Goal: Transaction & Acquisition: Purchase product/service

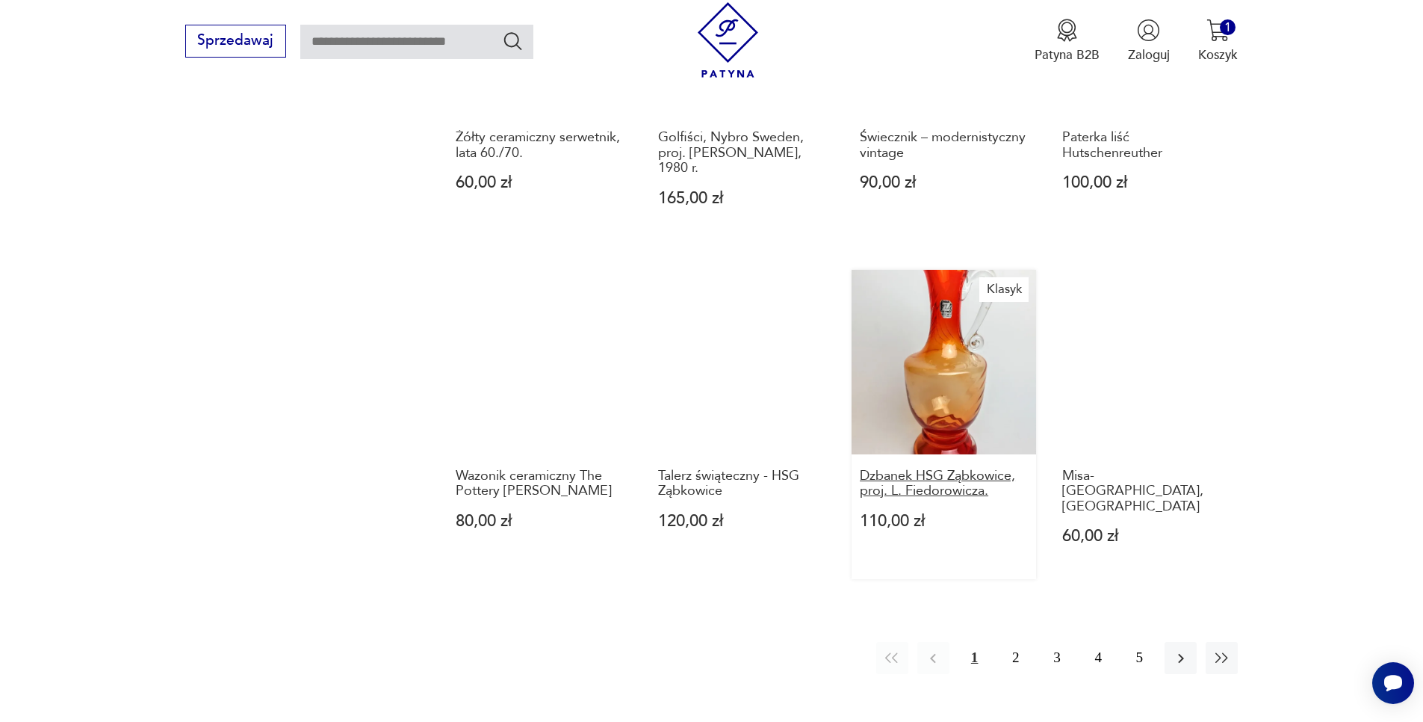
scroll to position [1521, 0]
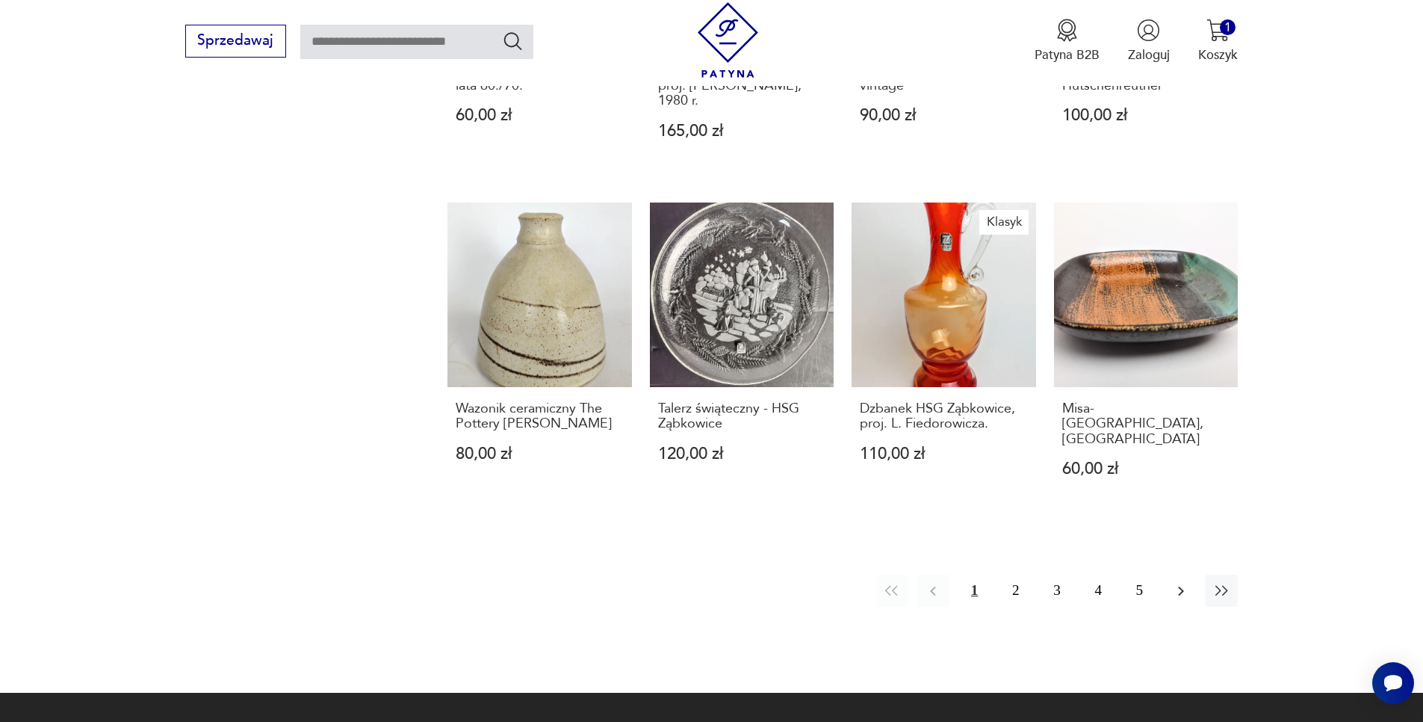
click at [1180, 574] on button "button" at bounding box center [1181, 590] width 32 height 32
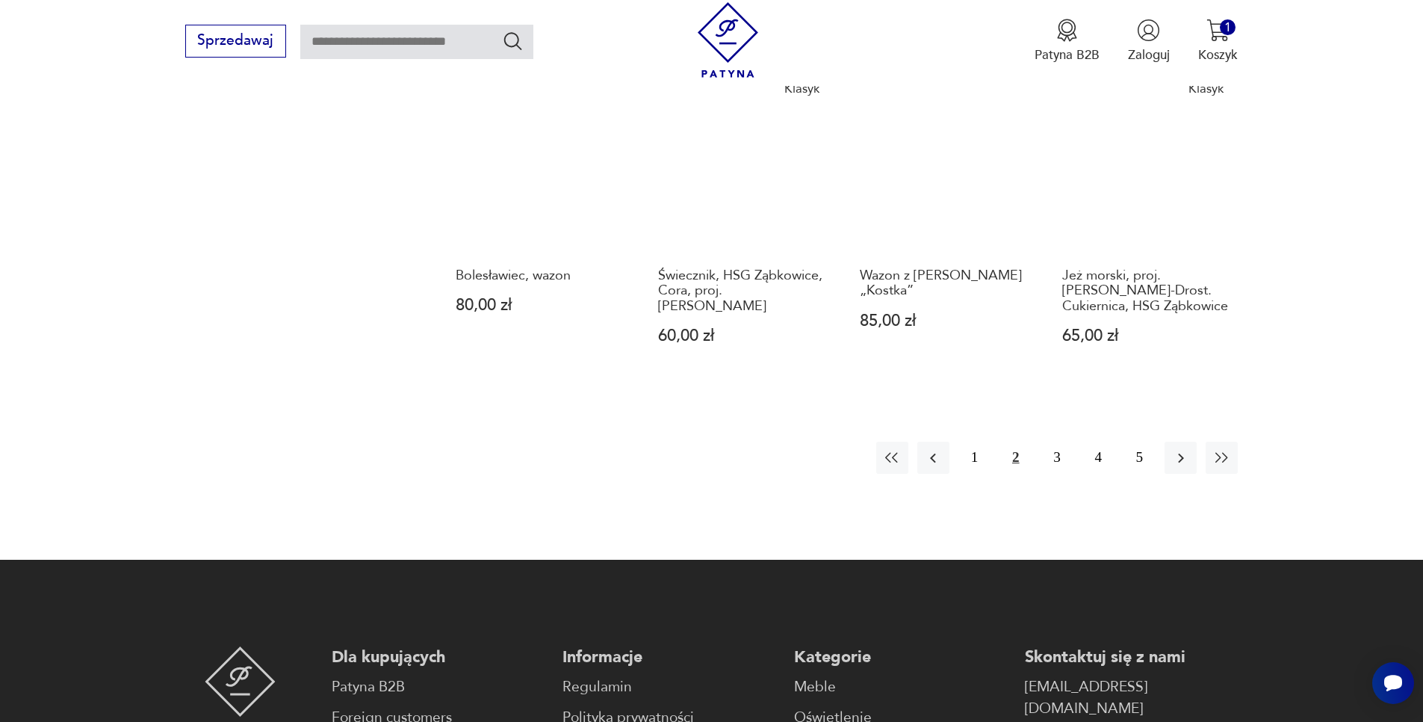
scroll to position [1649, 0]
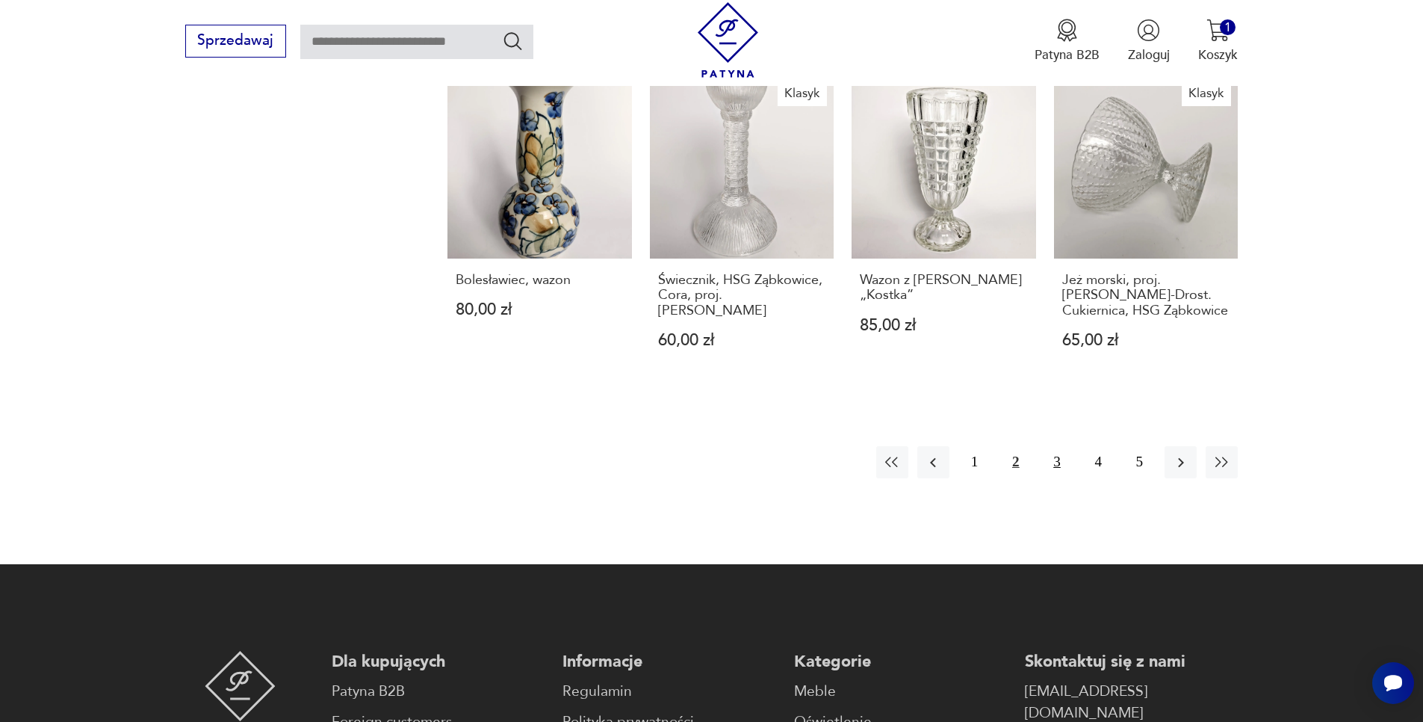
click at [1054, 446] on button "3" at bounding box center [1057, 462] width 32 height 32
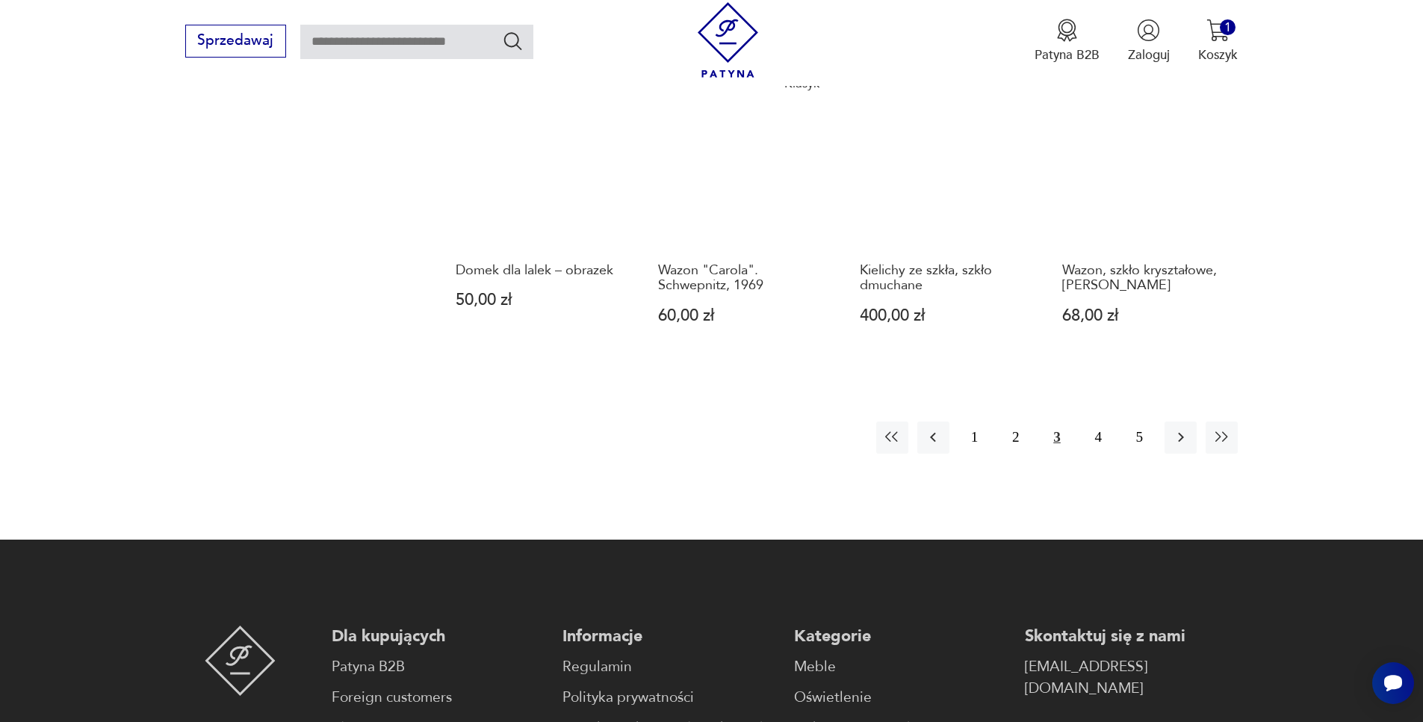
scroll to position [1658, 0]
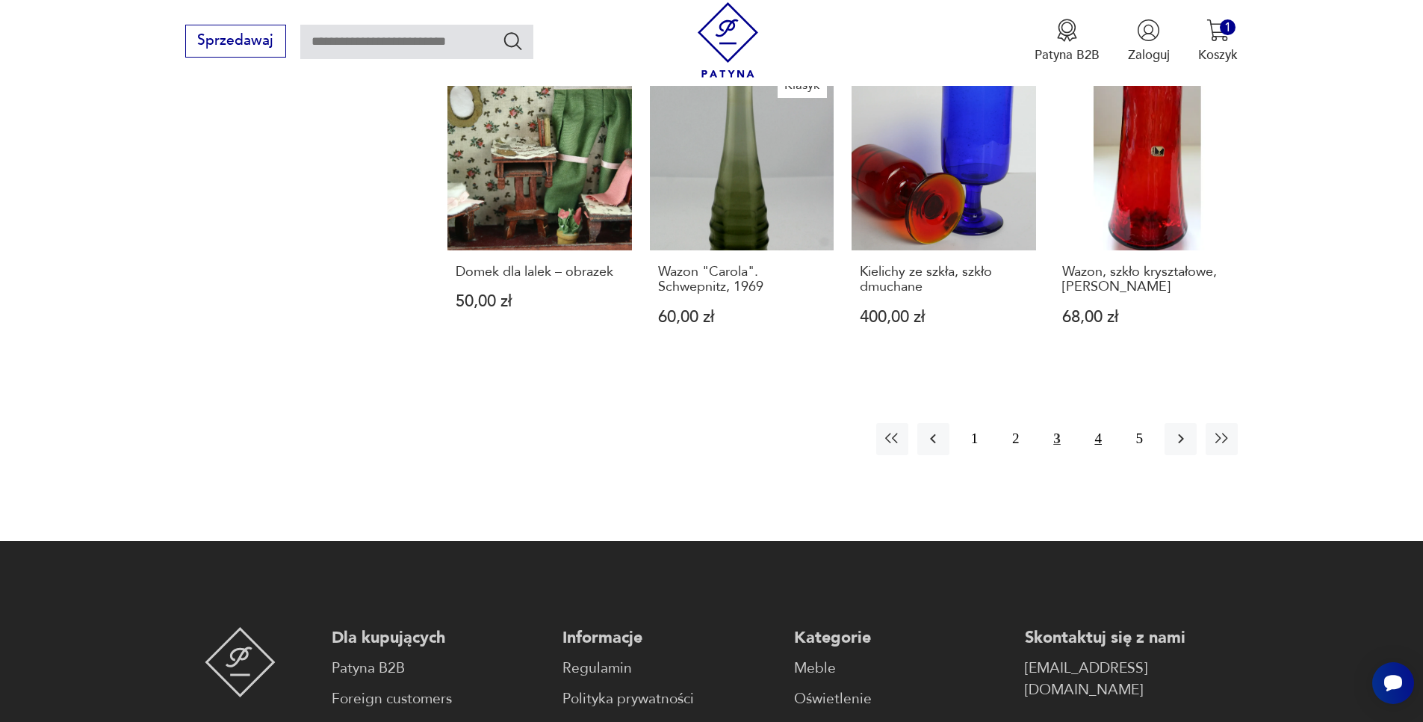
click at [1091, 423] on button "4" at bounding box center [1098, 439] width 32 height 32
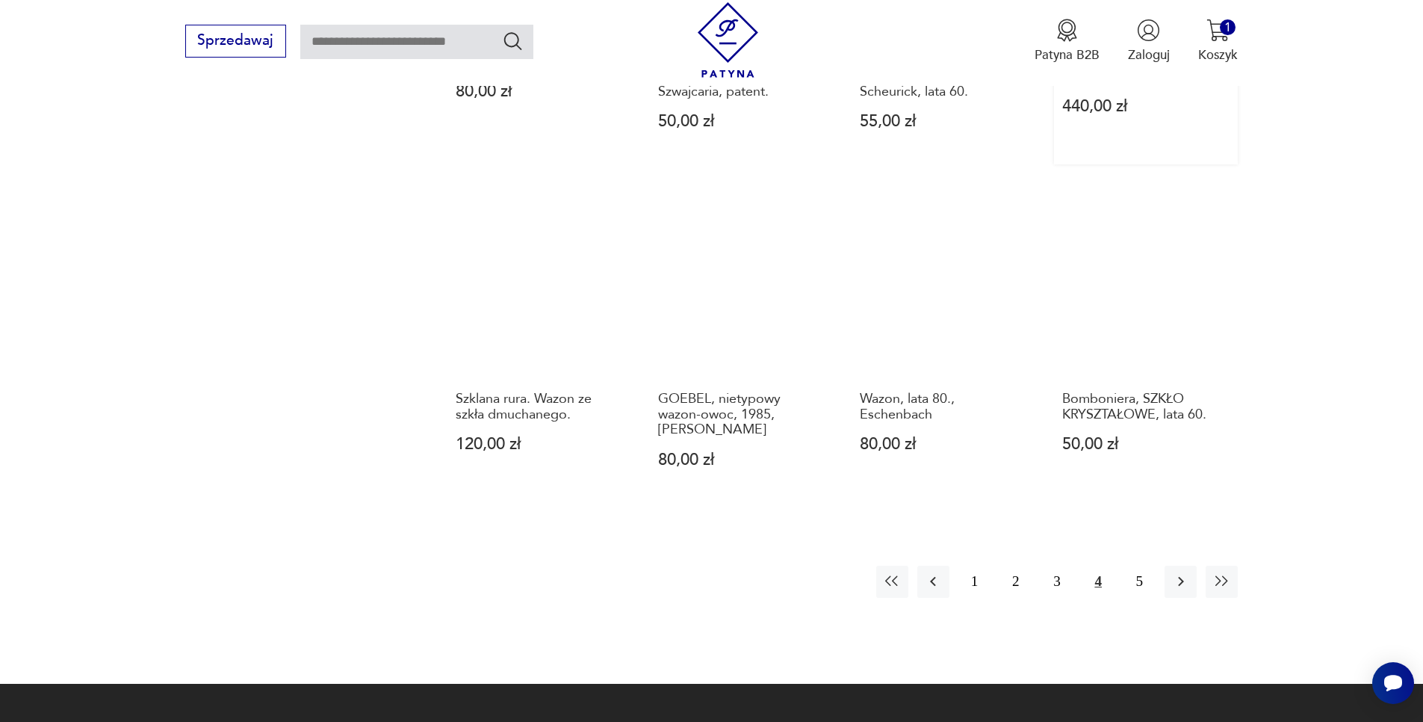
scroll to position [1530, 0]
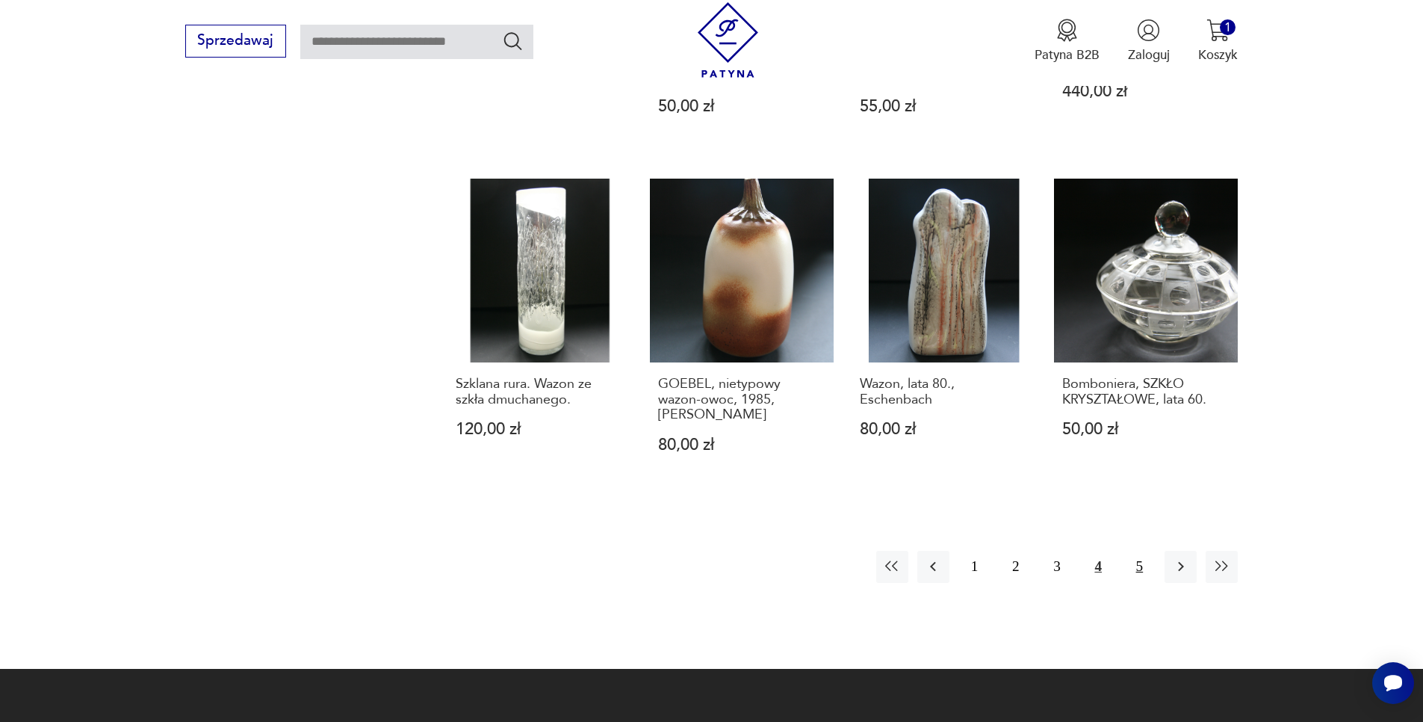
click at [1135, 551] on button "5" at bounding box center [1139, 567] width 32 height 32
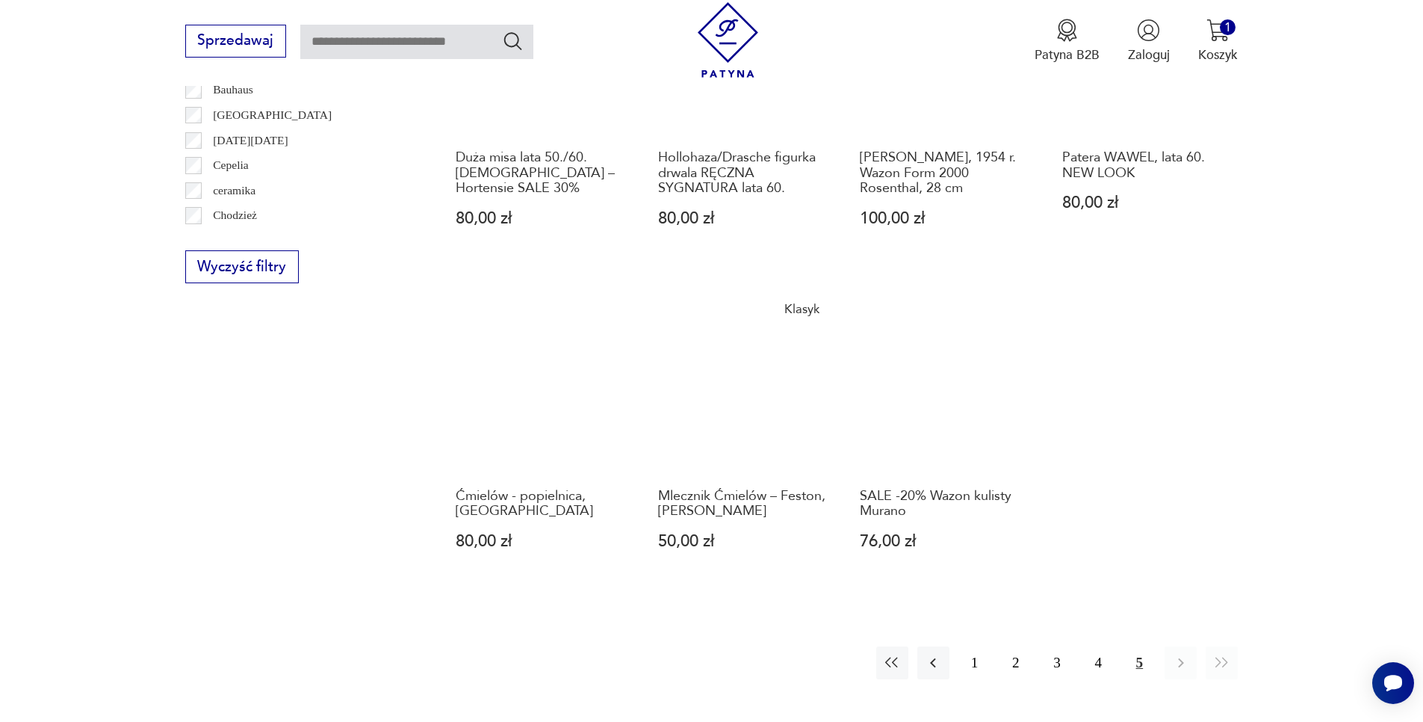
scroll to position [739, 0]
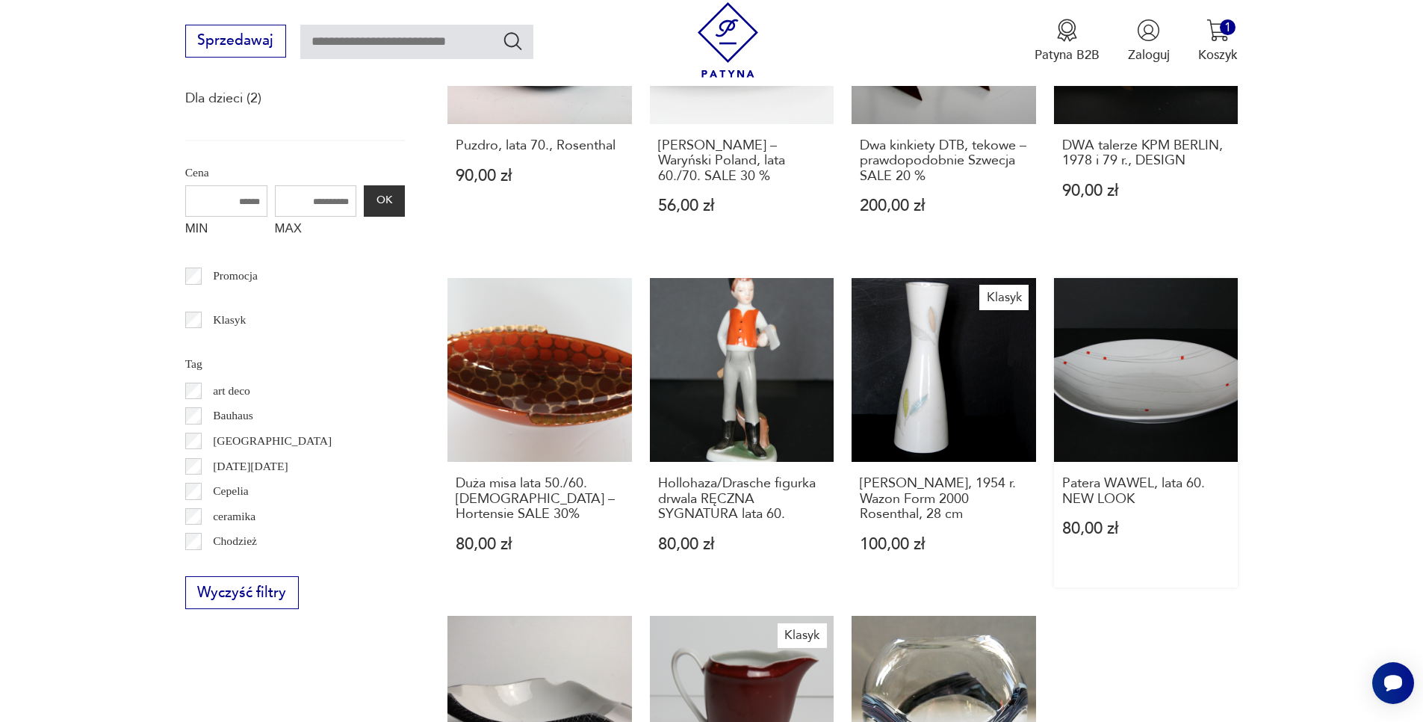
click at [1151, 428] on link "Patera WAWEL, lata 60. NEW LOOK 80,00 zł" at bounding box center [1146, 432] width 185 height 309
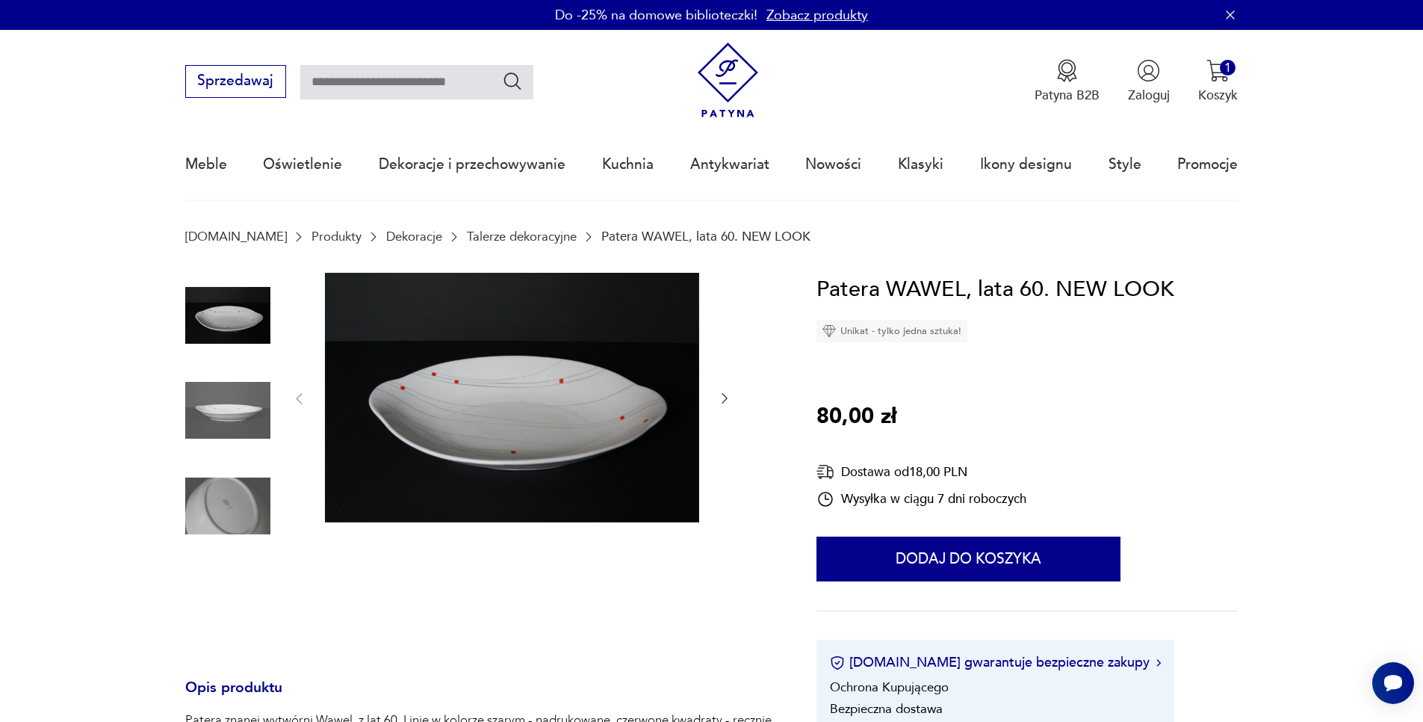
click at [244, 421] on img at bounding box center [227, 410] width 85 height 85
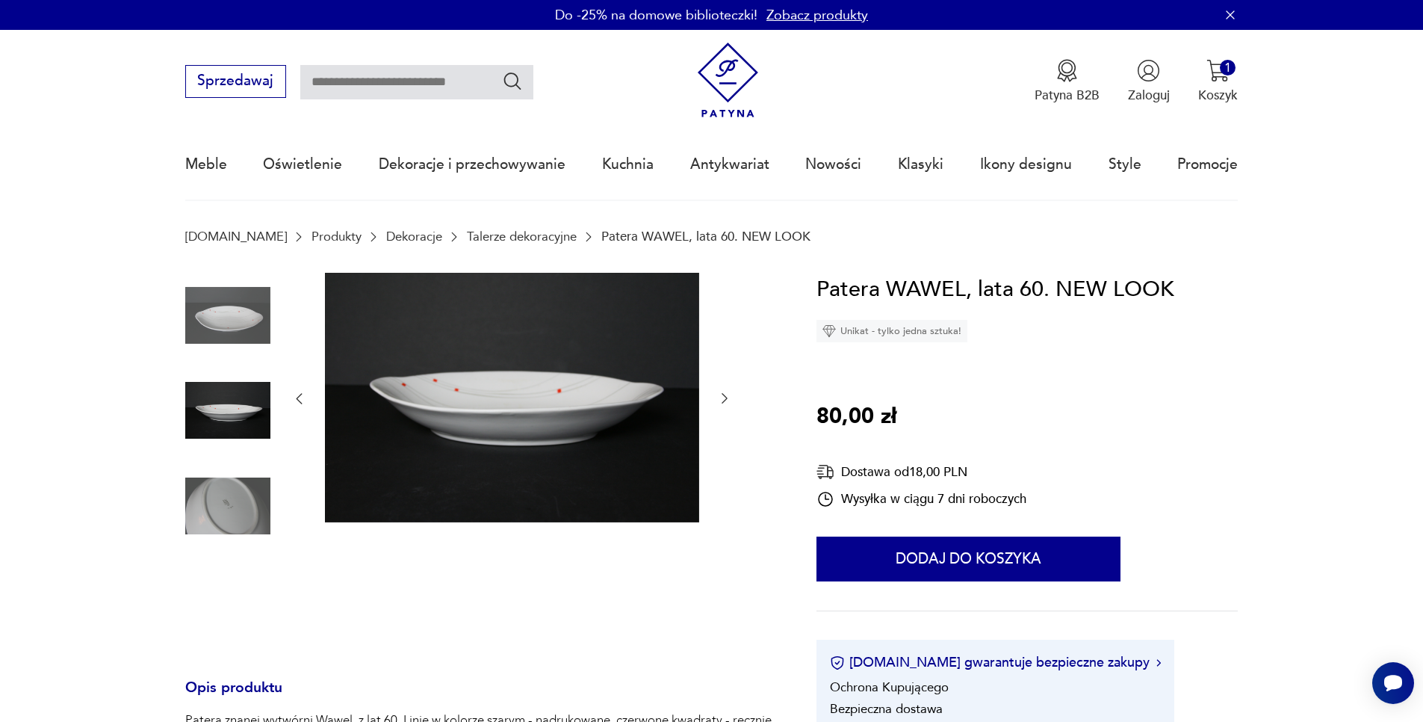
click at [235, 479] on img at bounding box center [227, 505] width 85 height 85
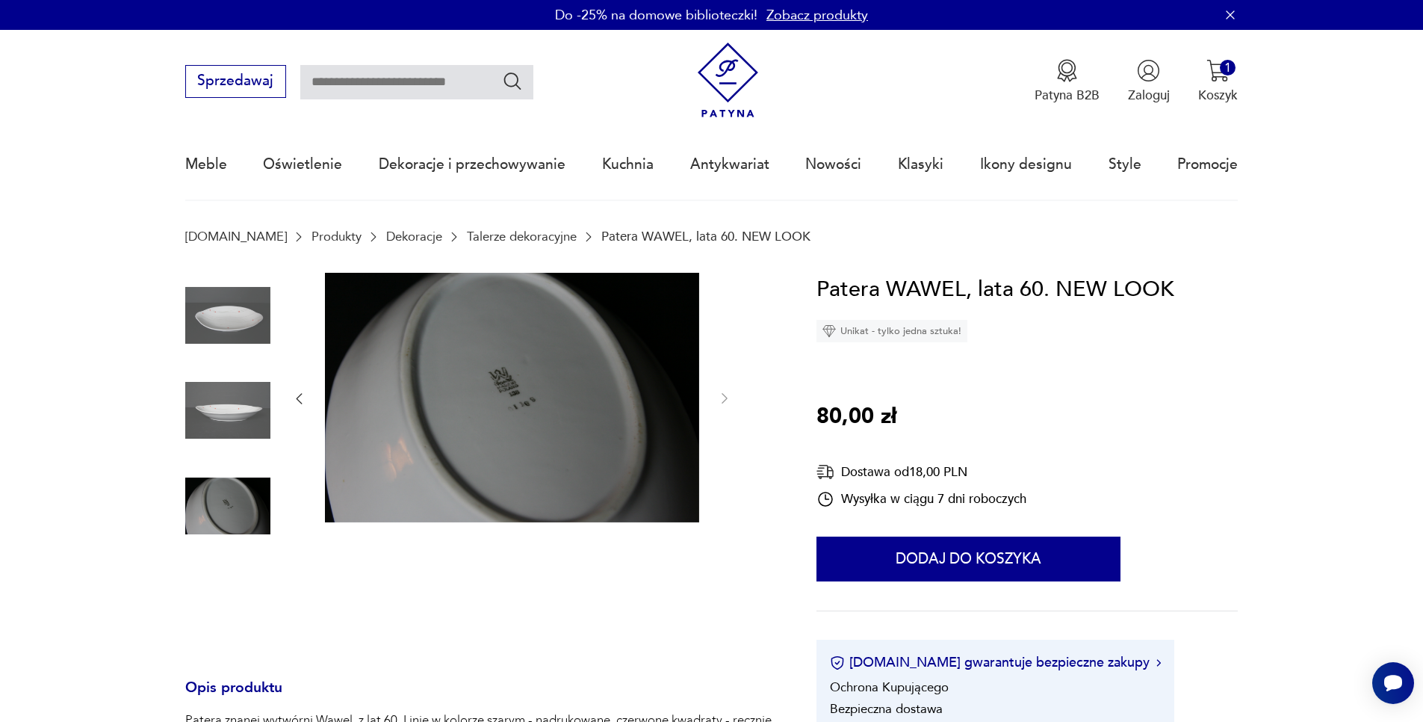
click at [236, 320] on img at bounding box center [227, 315] width 85 height 85
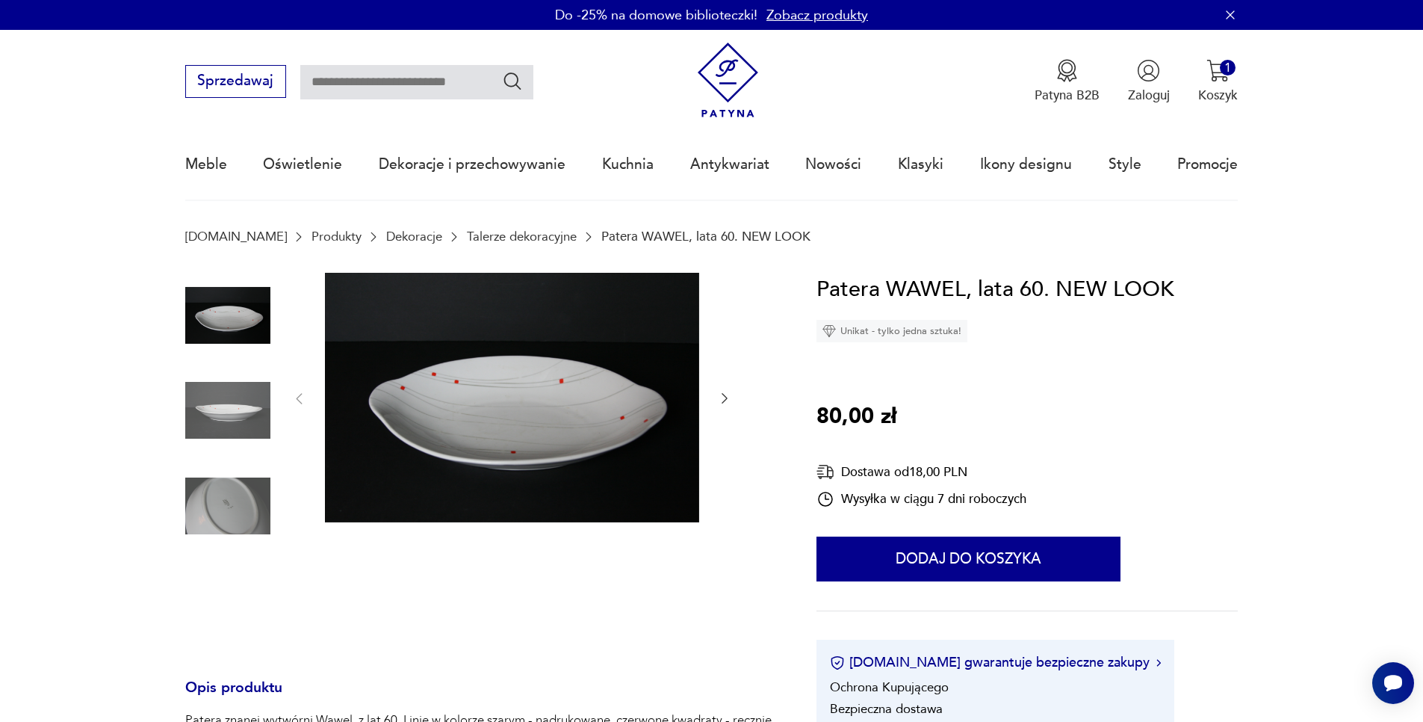
click at [411, 419] on img at bounding box center [512, 397] width 374 height 249
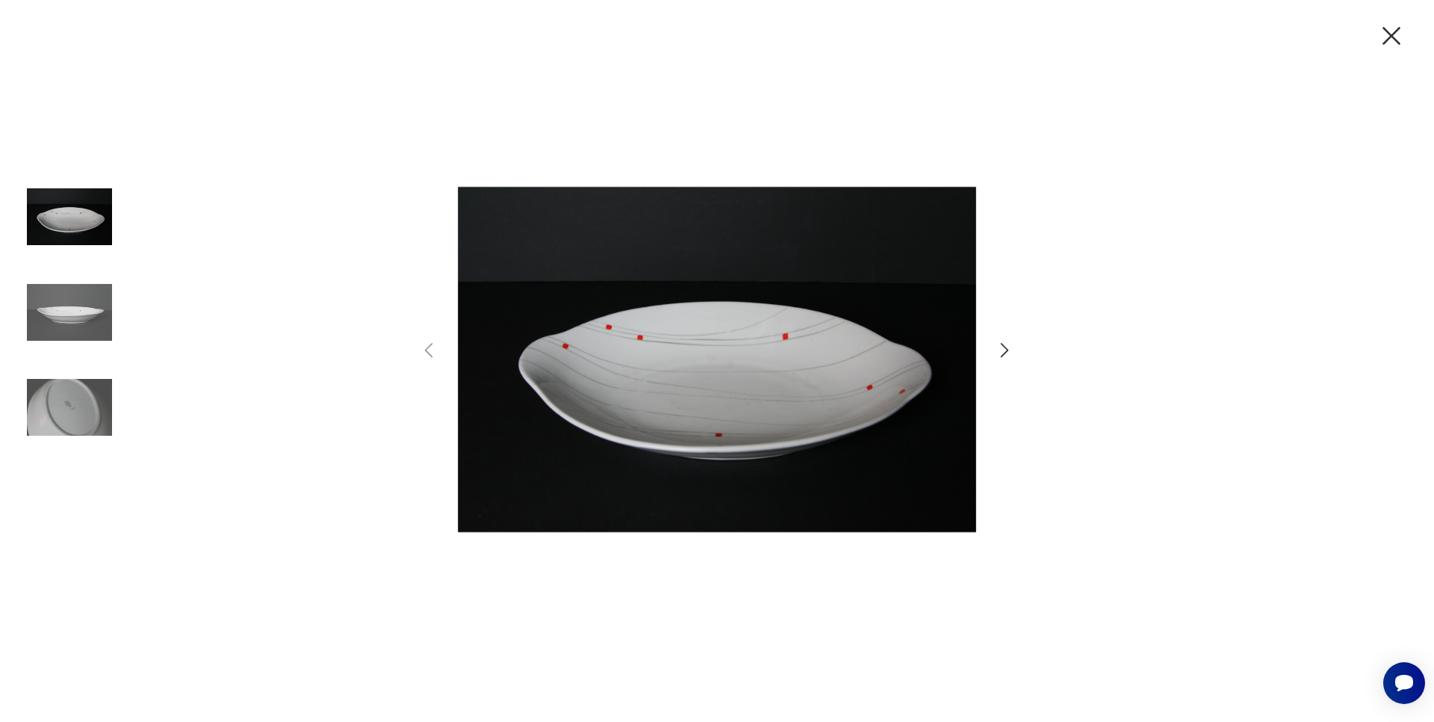
drag, startPoint x: 1392, startPoint y: 31, endPoint x: 1389, endPoint y: 39, distance: 8.7
click at [1392, 31] on icon "button" at bounding box center [1391, 35] width 31 height 31
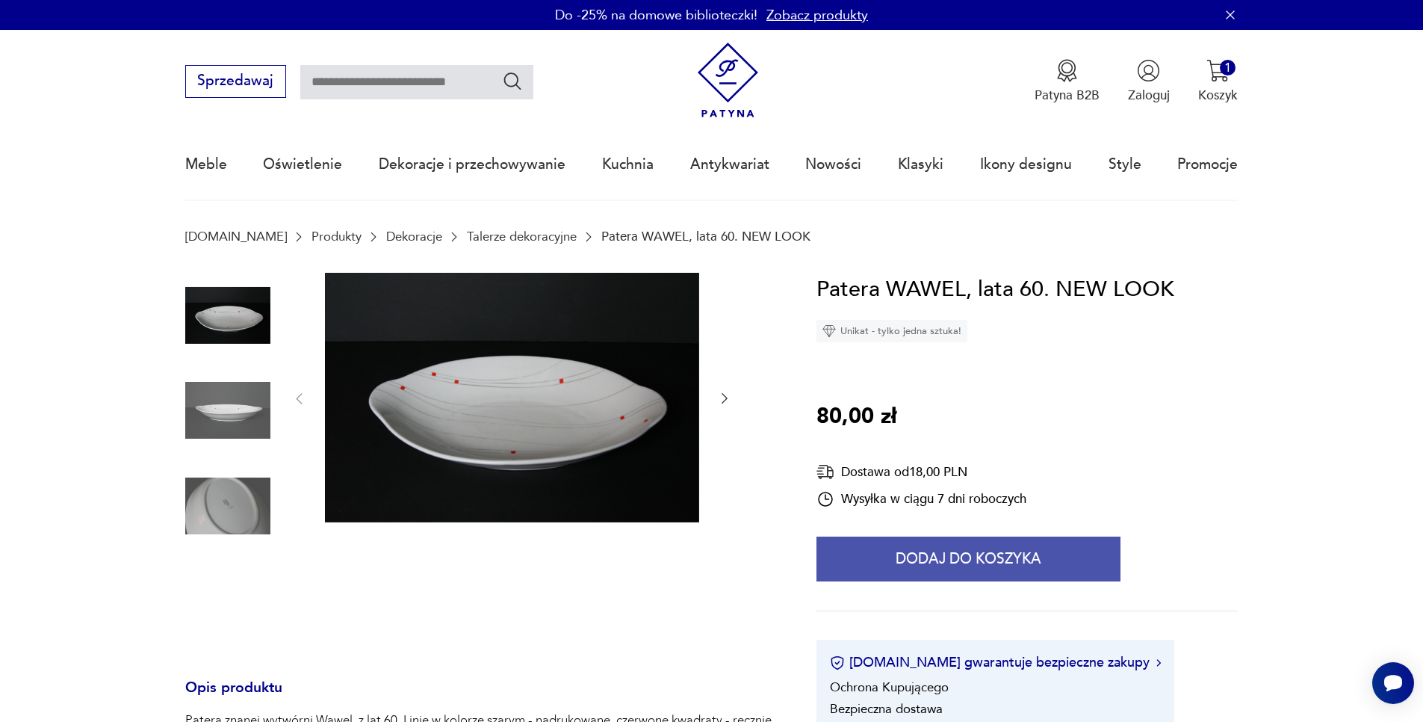
click at [899, 553] on button "Dodaj do koszyka" at bounding box center [968, 558] width 304 height 45
